Goal: Task Accomplishment & Management: Manage account settings

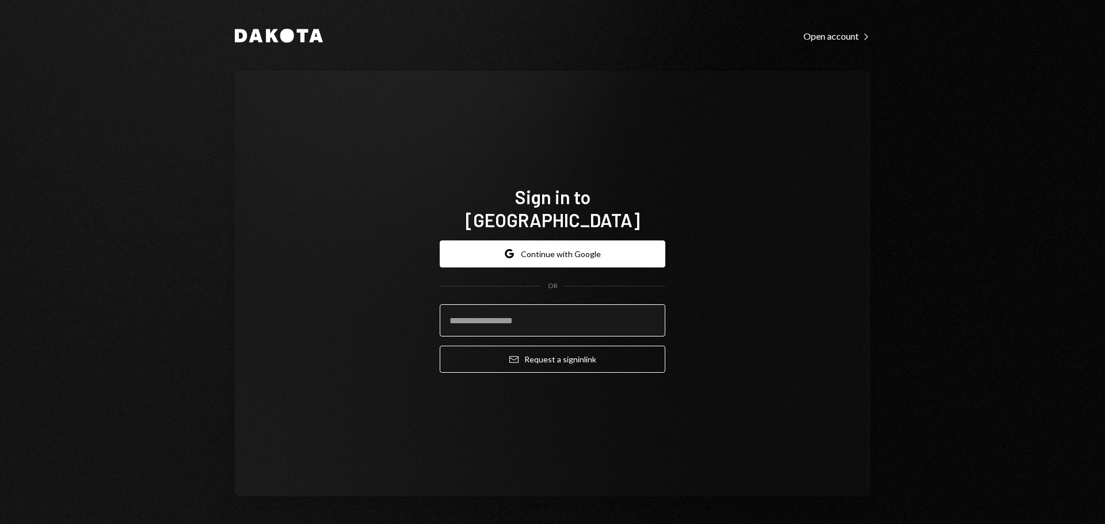
drag, startPoint x: 549, startPoint y: 307, endPoint x: 568, endPoint y: 299, distance: 20.6
click at [549, 307] on input "email" at bounding box center [553, 321] width 226 height 32
type input "**********"
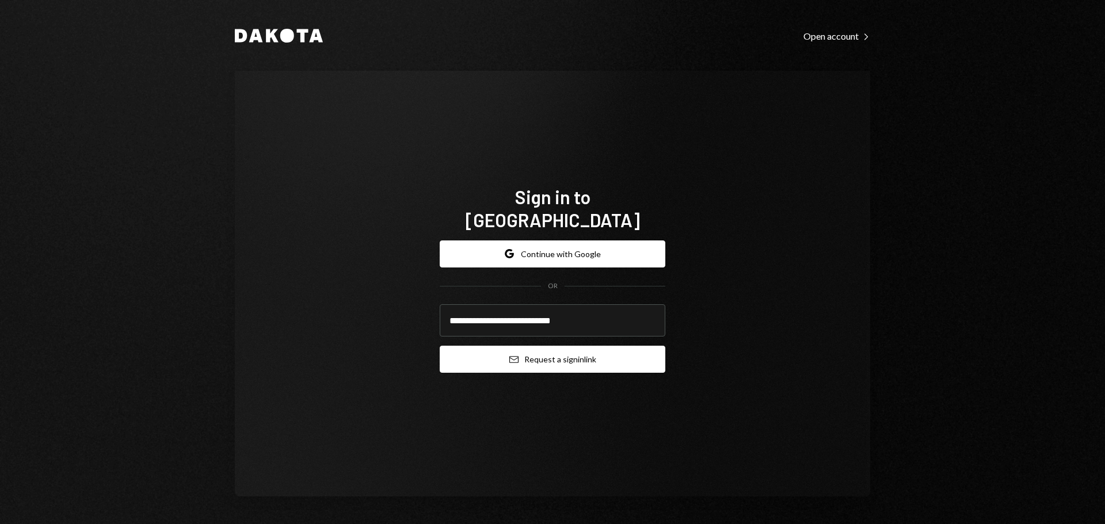
click at [496, 351] on button "Email Request a sign in link" at bounding box center [553, 359] width 226 height 27
